Goal: Navigation & Orientation: Find specific page/section

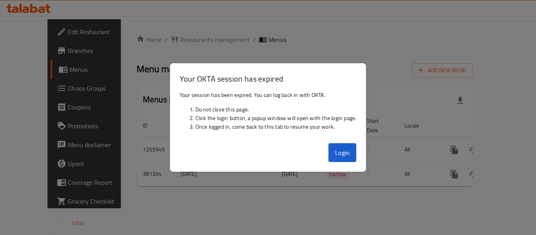
click at [489, 44] on div at bounding box center [268, 117] width 536 height 235
click at [343, 165] on div "Login" at bounding box center [268, 155] width 196 height 31
click at [343, 156] on button "Login" at bounding box center [343, 152] width 28 height 19
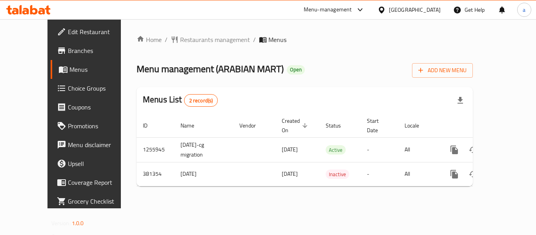
click at [384, 9] on icon at bounding box center [382, 10] width 8 height 8
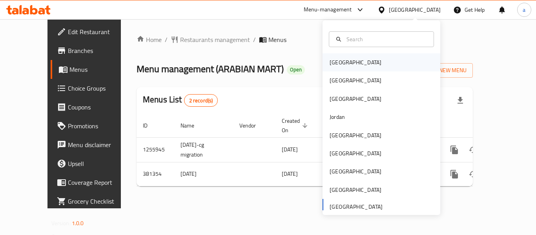
click at [332, 60] on div "[GEOGRAPHIC_DATA]" at bounding box center [356, 62] width 52 height 9
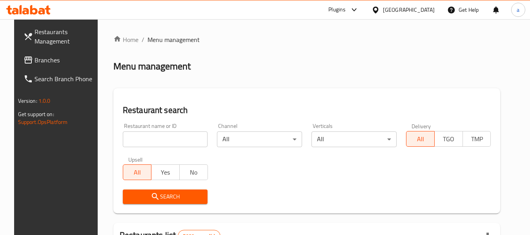
click at [70, 66] on link "Branches" at bounding box center [60, 60] width 86 height 19
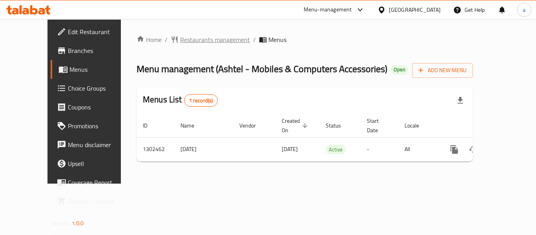
click at [180, 44] on span "Restaurants management" at bounding box center [215, 39] width 70 height 9
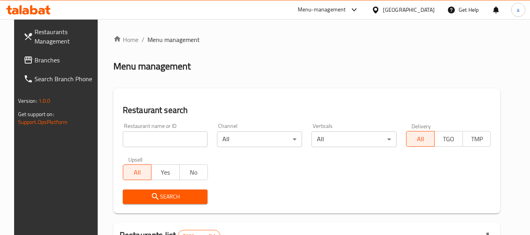
click at [423, 11] on div "[GEOGRAPHIC_DATA]" at bounding box center [409, 9] width 52 height 9
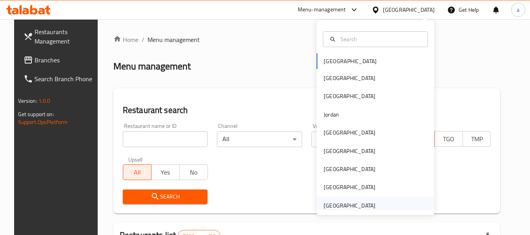
click at [356, 201] on div "[GEOGRAPHIC_DATA]" at bounding box center [350, 205] width 52 height 9
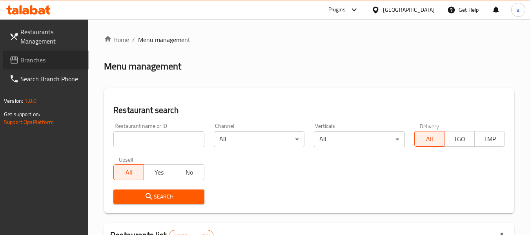
click at [65, 65] on link "Branches" at bounding box center [46, 60] width 86 height 19
